Goal: Information Seeking & Learning: Learn about a topic

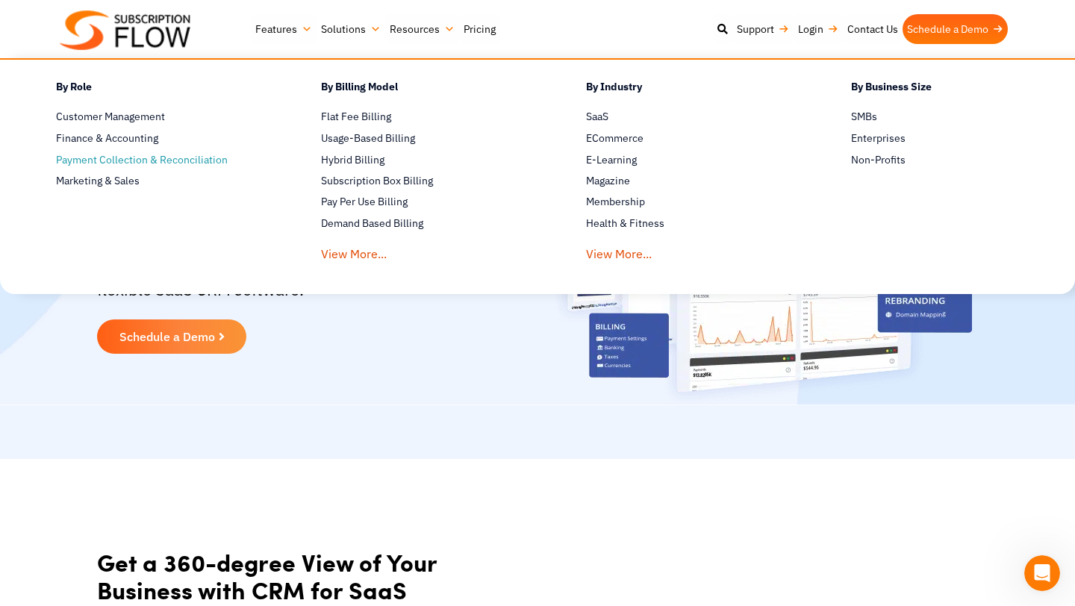
click at [162, 165] on span "Payment Collection & Reconciliation" at bounding box center [142, 160] width 172 height 16
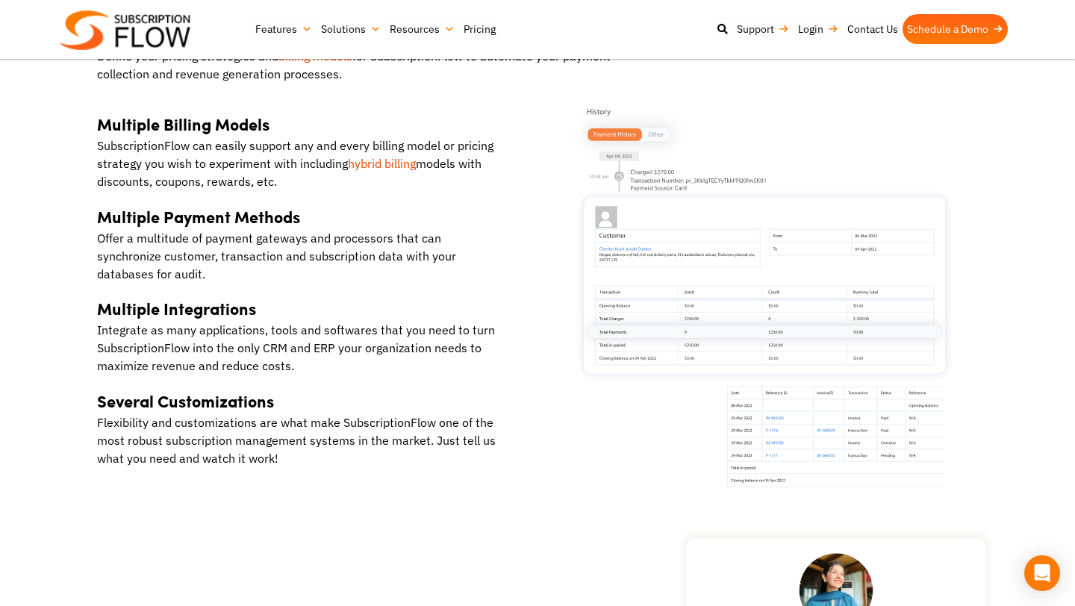
scroll to position [1784, 0]
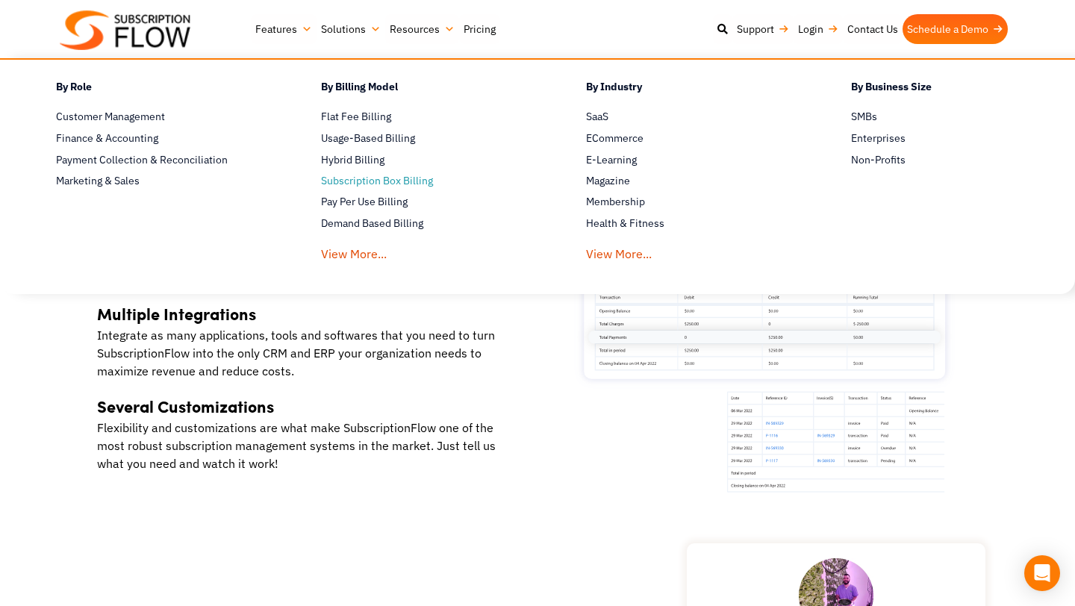
click at [354, 182] on span "Subscription Box Billing" at bounding box center [377, 181] width 112 height 16
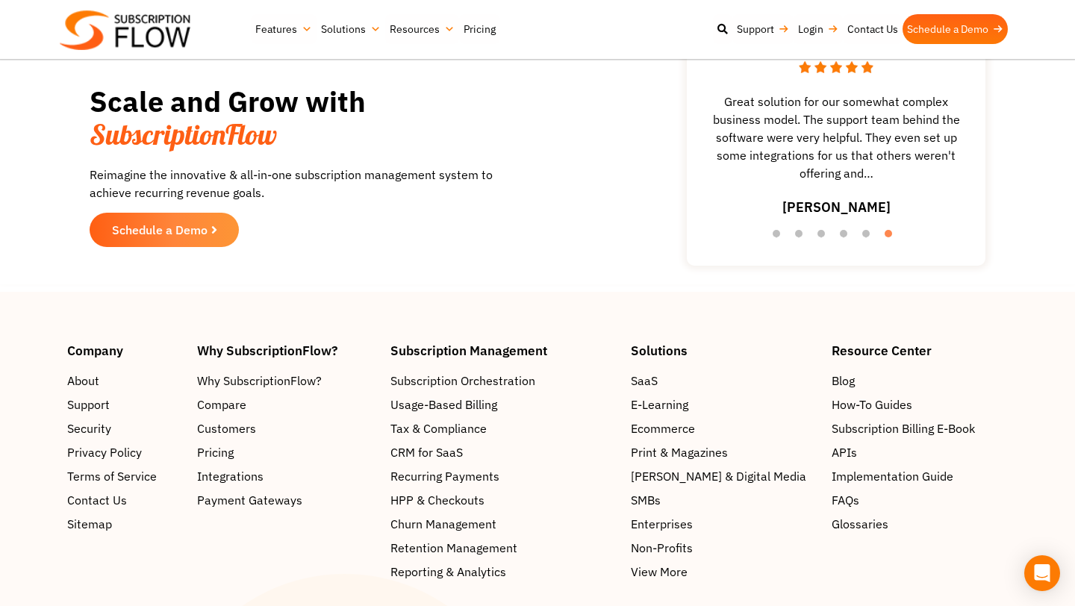
scroll to position [2458, 0]
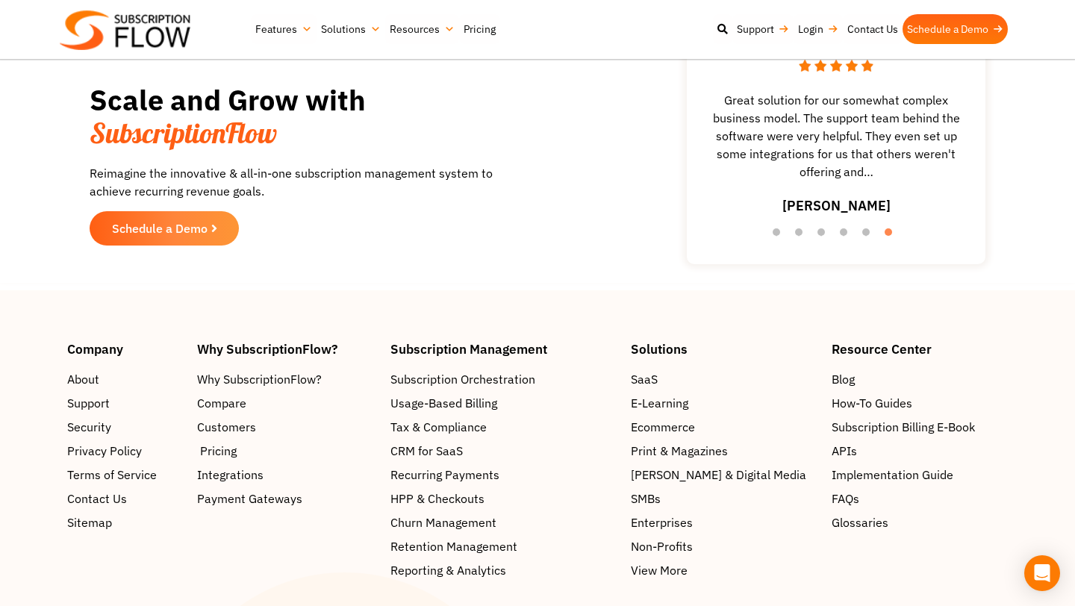
click at [229, 449] on span "Pricing" at bounding box center [218, 451] width 37 height 18
